Goal: Task Accomplishment & Management: Manage account settings

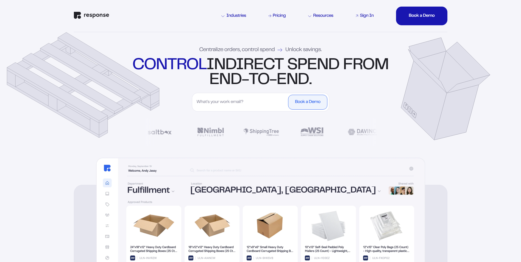
click at [366, 17] on div "Sign In" at bounding box center [367, 16] width 14 height 4
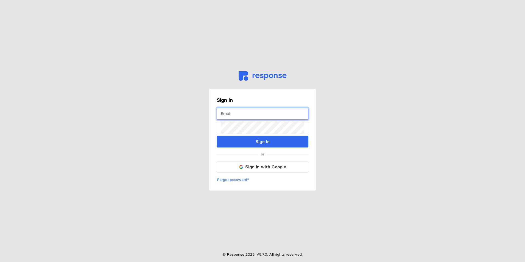
click at [254, 113] on input "text" at bounding box center [263, 114] width 84 height 12
type input "rodjos@wsinc.com"
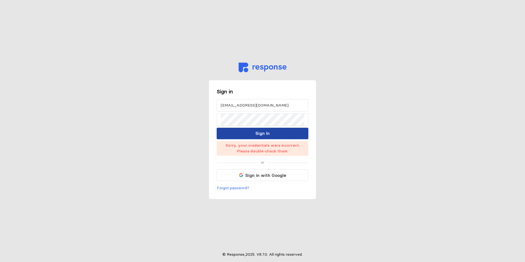
click at [259, 133] on p "Sign In" at bounding box center [263, 133] width 14 height 7
click at [335, 176] on main "Sign in rodjos@wsinc.com Sign In Sorry, your credentials were incorrect. Please…" at bounding box center [262, 131] width 525 height 262
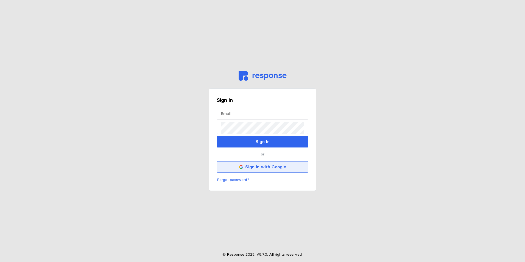
click at [256, 168] on p "Sign in with Google" at bounding box center [265, 167] width 41 height 7
